Goal: Task Accomplishment & Management: Manage account settings

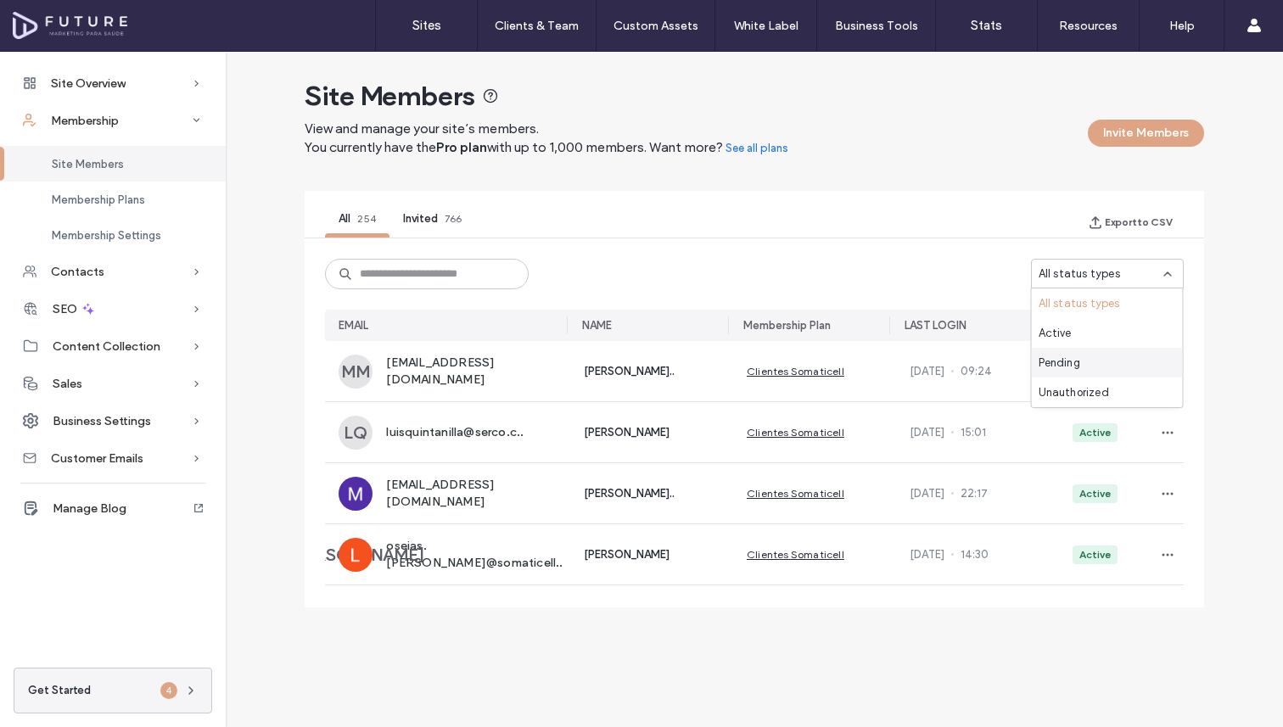
click at [1105, 367] on div "Pending" at bounding box center [1107, 363] width 151 height 30
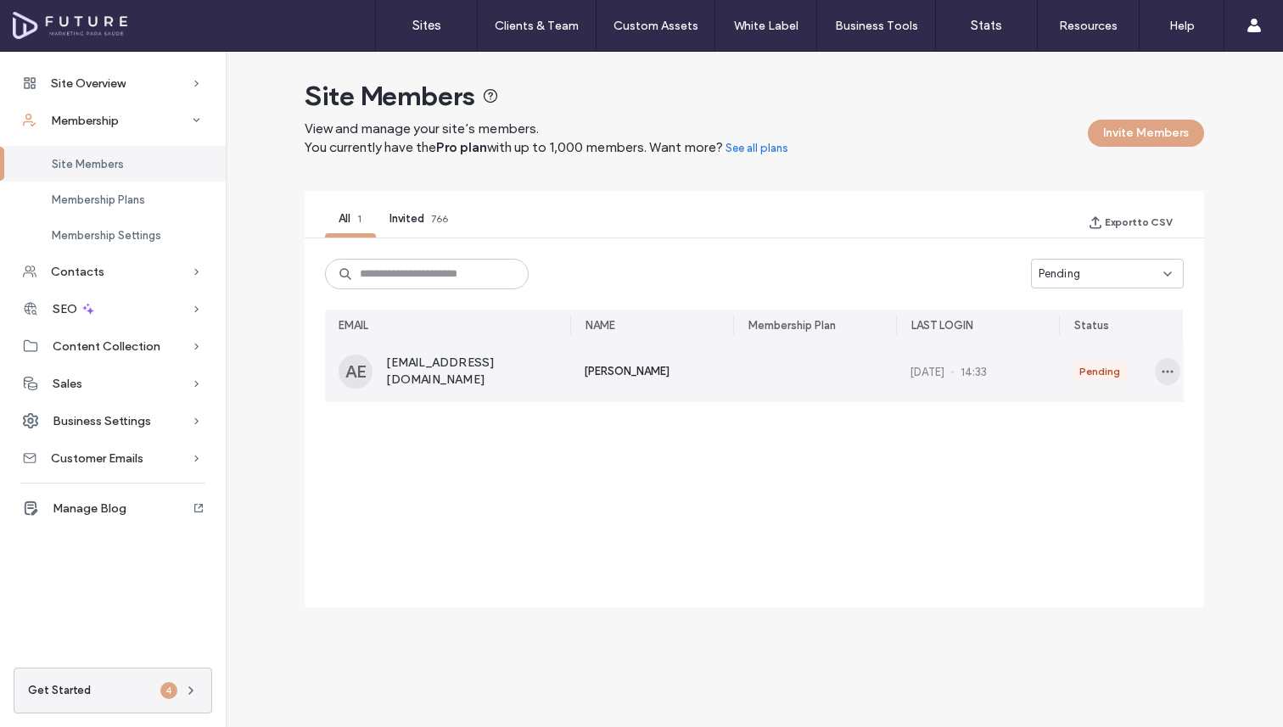
click at [1157, 374] on span "button" at bounding box center [1167, 371] width 25 height 27
click at [1129, 410] on span "Approve Member" at bounding box center [1100, 412] width 100 height 17
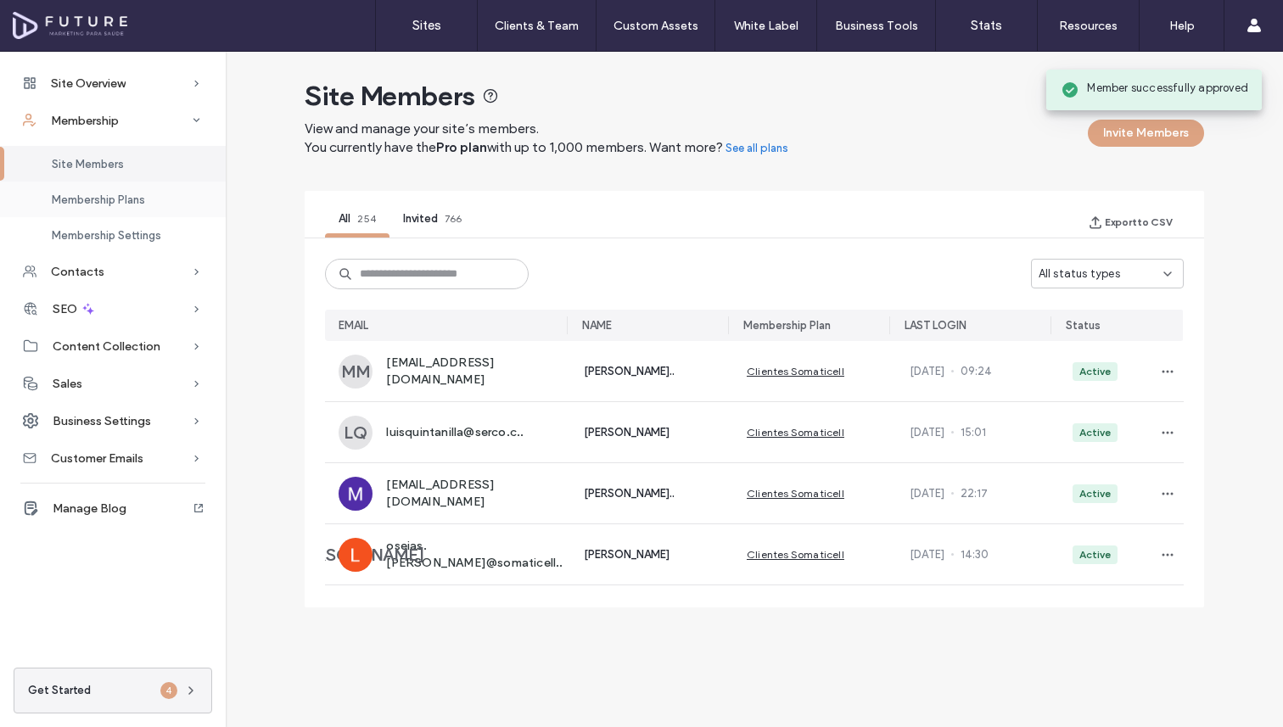
click at [118, 196] on span "Membership Plans" at bounding box center [98, 199] width 93 height 13
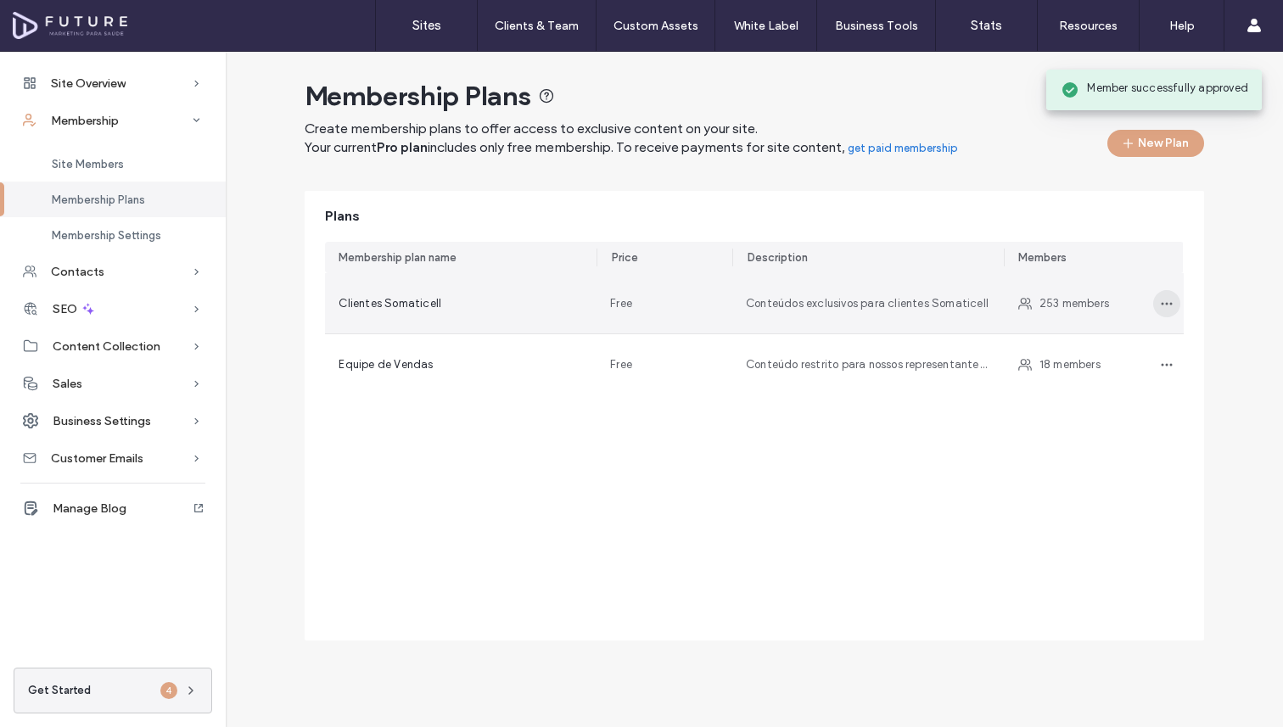
click at [1167, 310] on icon "button" at bounding box center [1167, 304] width 14 height 14
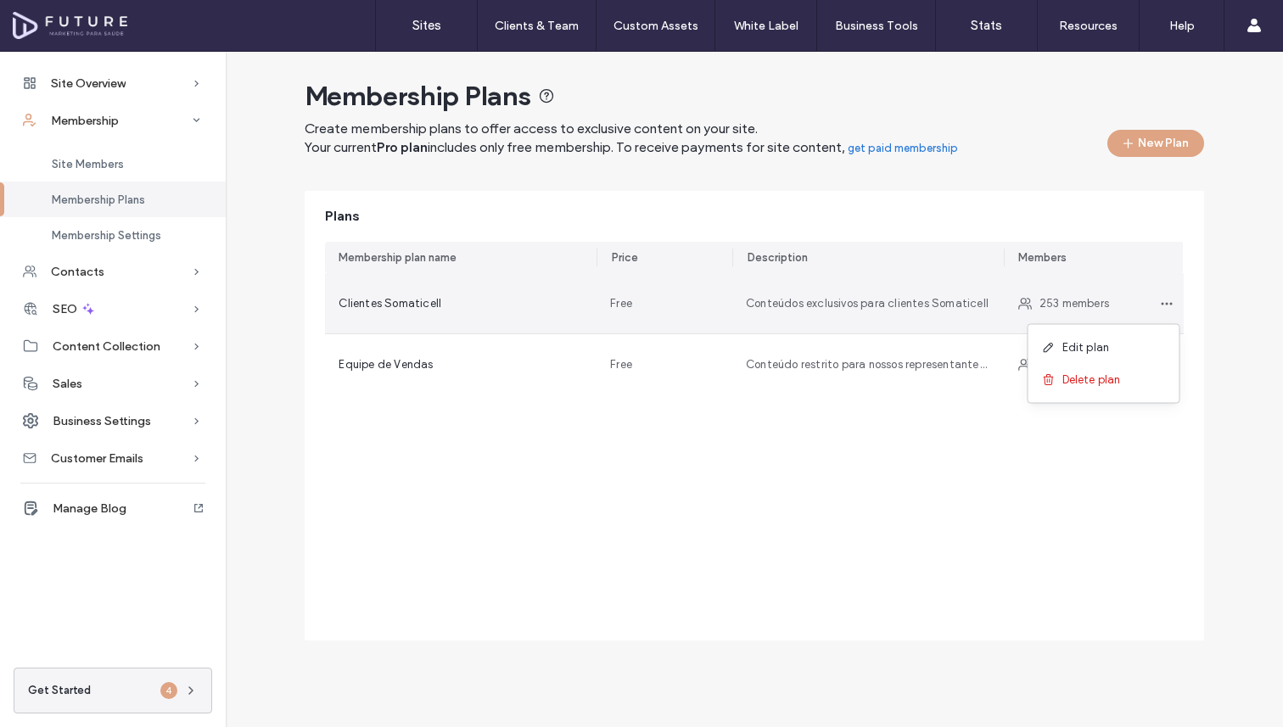
click at [1040, 309] on span "253 members" at bounding box center [1074, 303] width 70 height 17
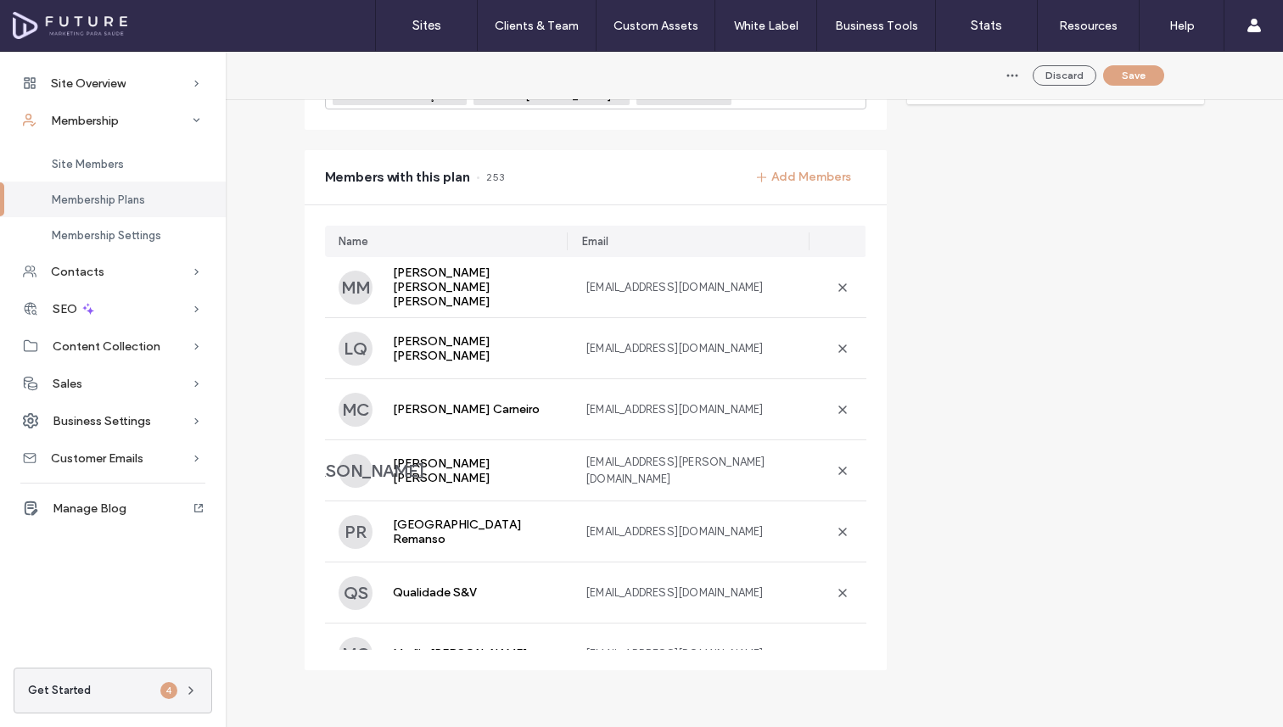
scroll to position [512, 0]
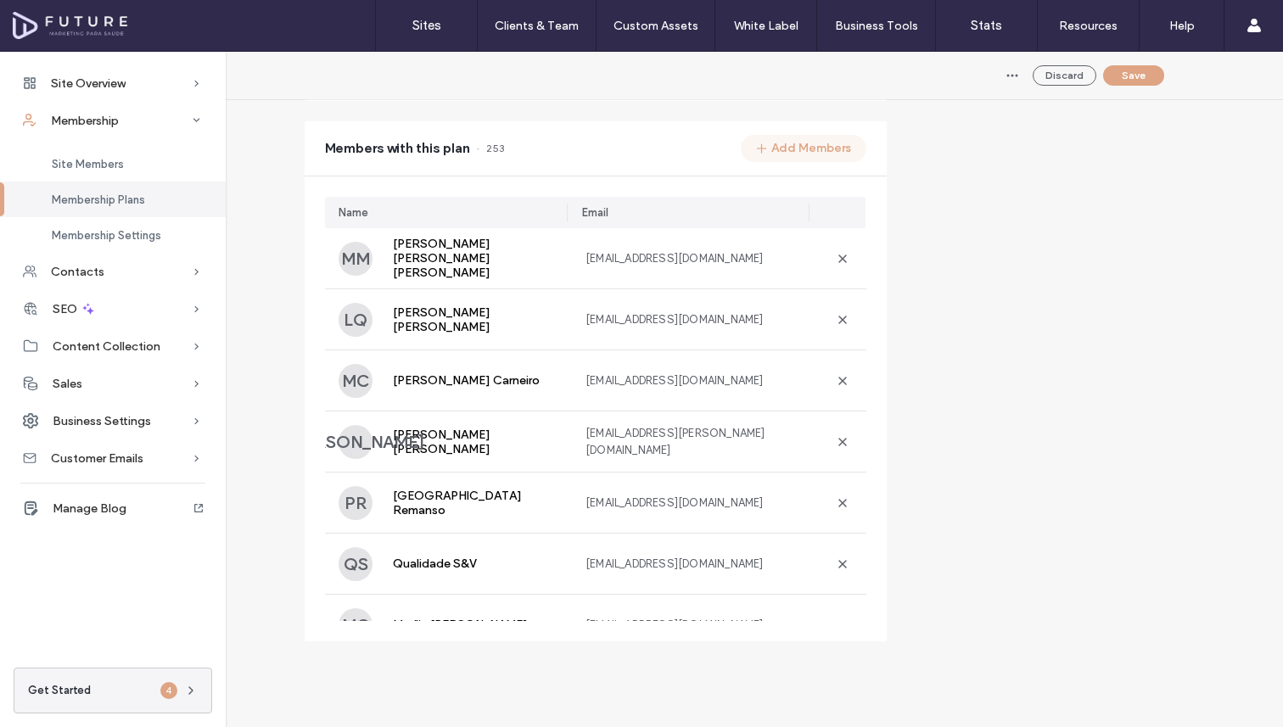
click at [782, 143] on button "Add Members" at bounding box center [804, 148] width 126 height 27
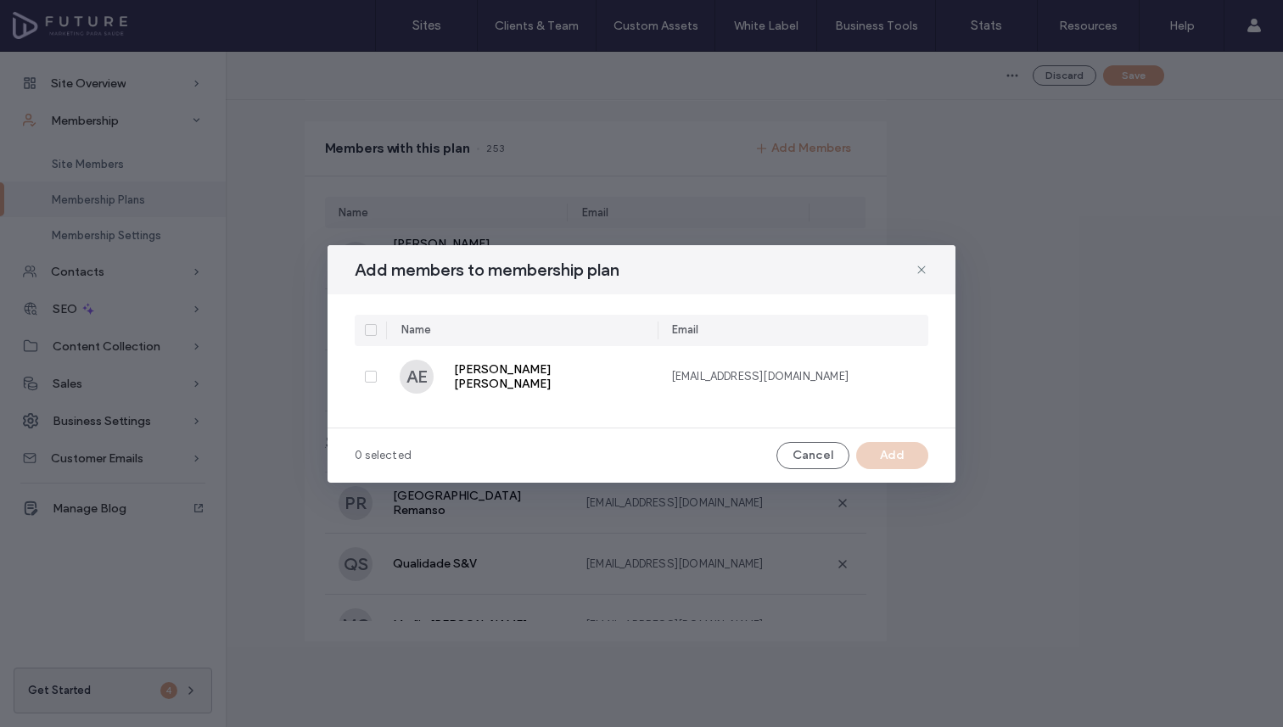
click at [367, 328] on icon at bounding box center [370, 329] width 7 height 5
click at [900, 454] on button "Add" at bounding box center [892, 455] width 72 height 27
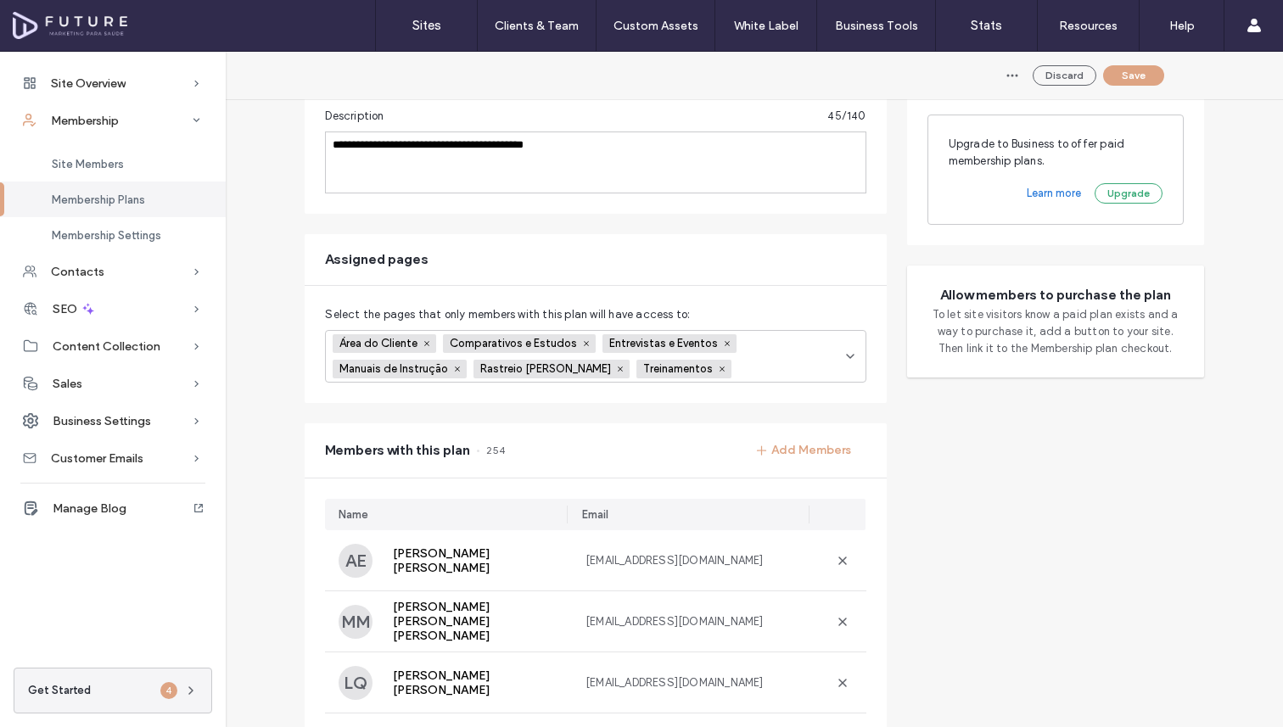
scroll to position [0, 0]
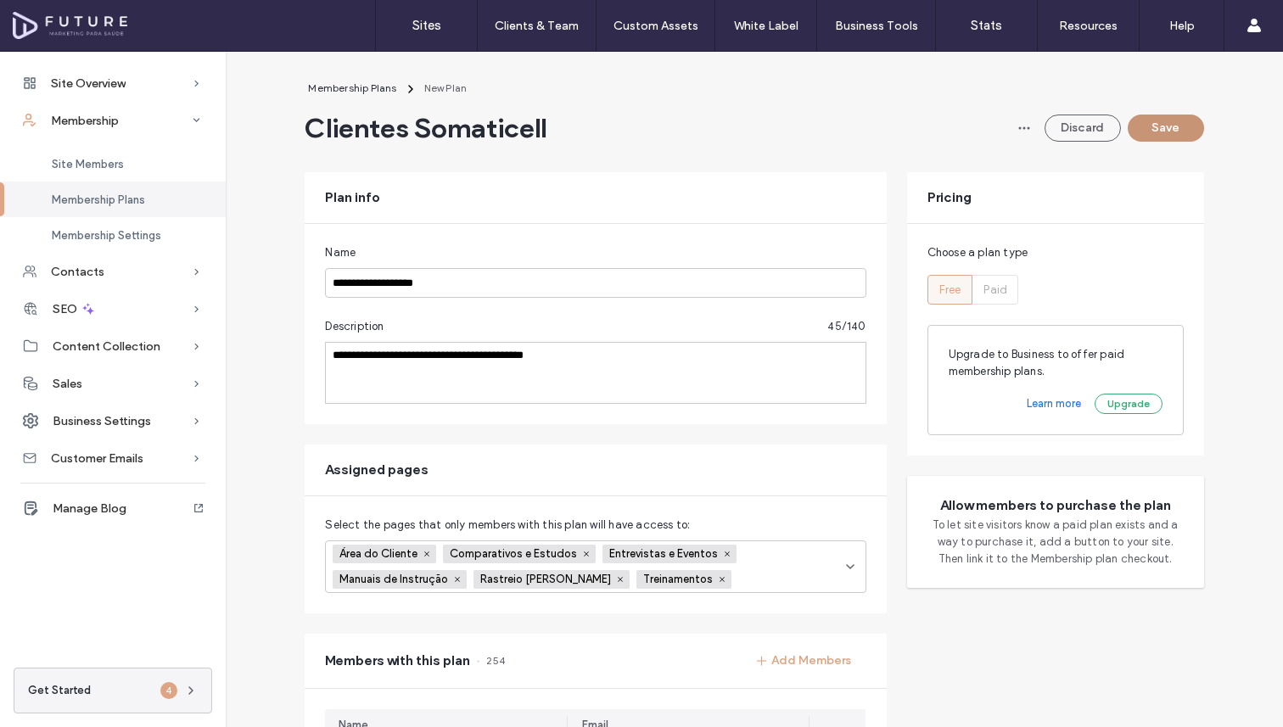
click at [1156, 119] on button "Save" at bounding box center [1166, 128] width 76 height 27
